Goal: Ask a question

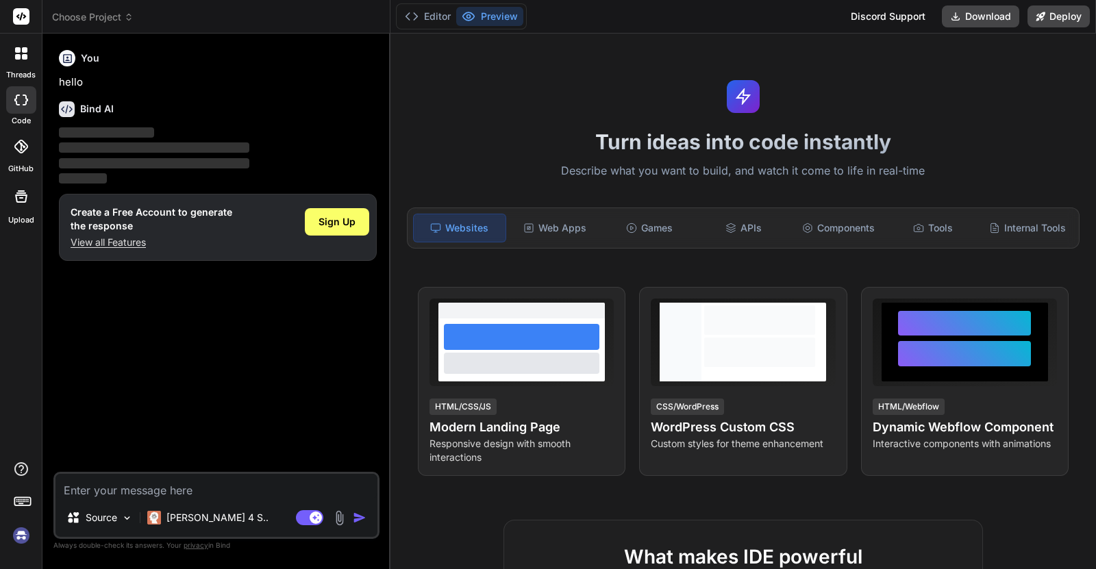
type textarea "x"
click at [116, 494] on textarea at bounding box center [217, 486] width 322 height 25
paste textarea "You stand on top of the Burj Khalifa in Dubai (2717 m above the ground below) h…"
type textarea "You stand on top of the Burj Khalifa in Dubai (2717 m above the ground below) h…"
type textarea "x"
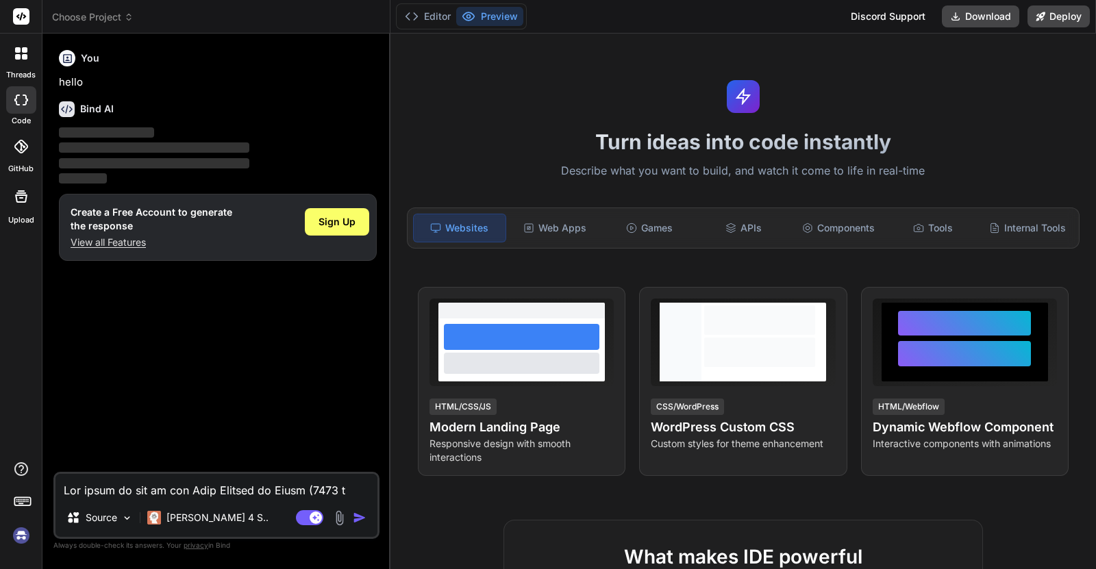
scroll to position [1991, 0]
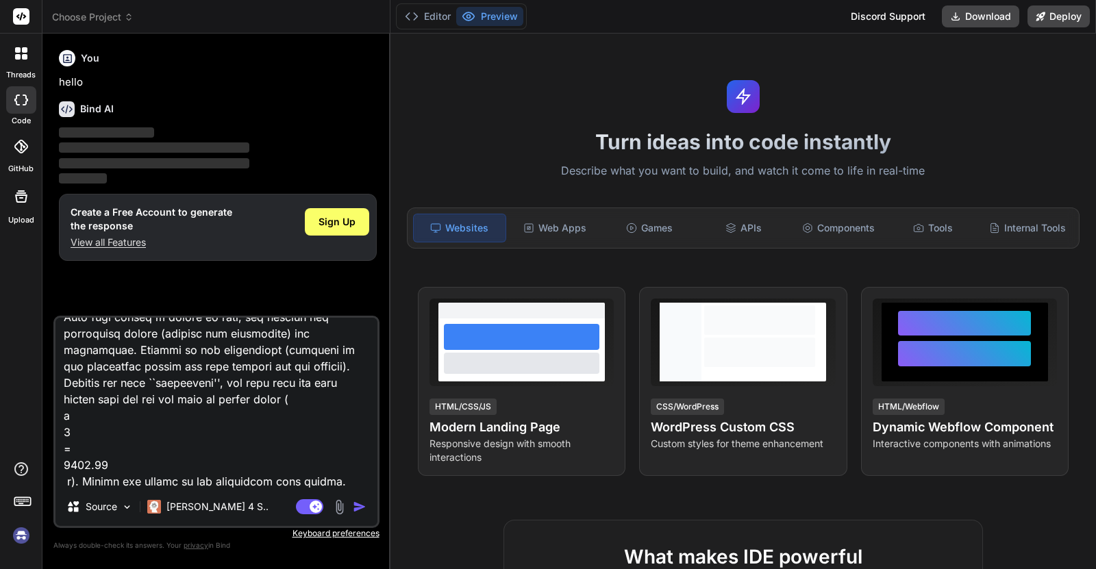
type textarea "You stand on top of the Burj Khalifa in Dubai (2717 m above the ground below) h…"
click at [360, 506] on img "button" at bounding box center [360, 507] width 14 height 14
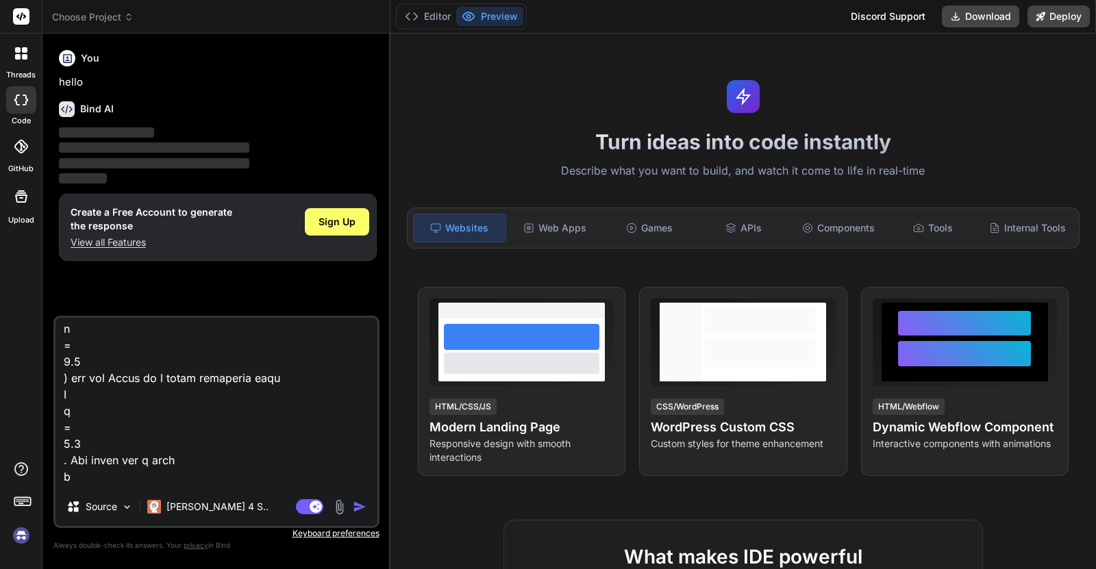
scroll to position [0, 0]
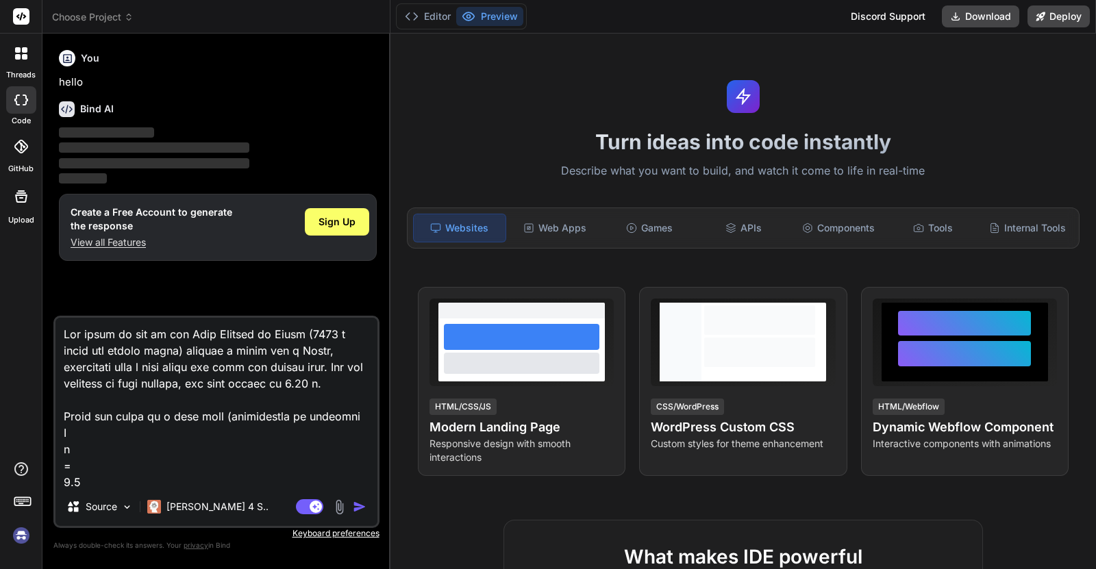
click at [355, 508] on img "button" at bounding box center [360, 507] width 14 height 14
click at [165, 130] on p "‌" at bounding box center [218, 133] width 318 height 16
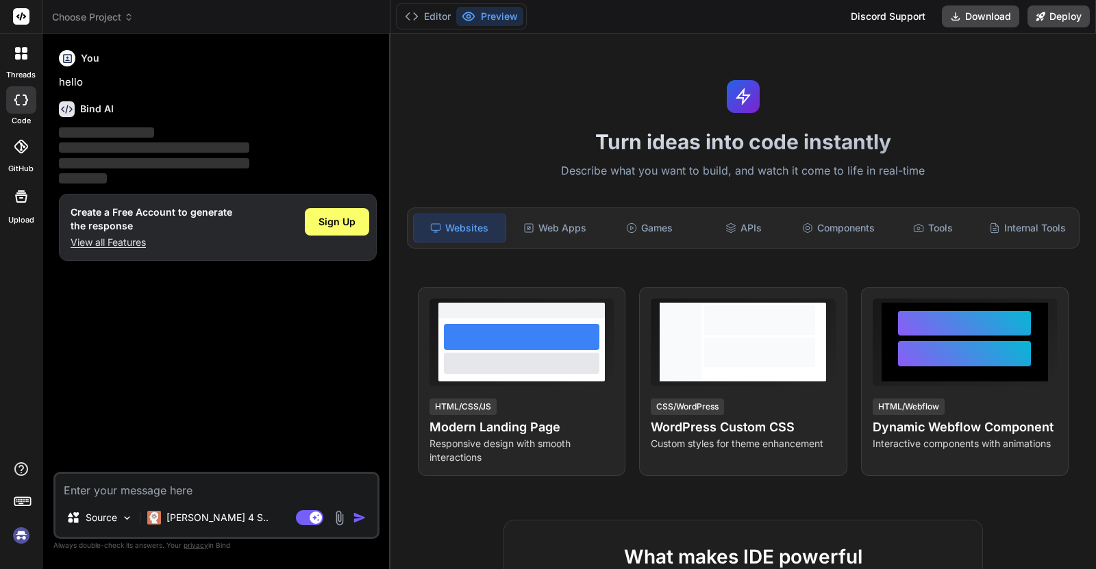
type textarea "x"
